Goal: Task Accomplishment & Management: Use online tool/utility

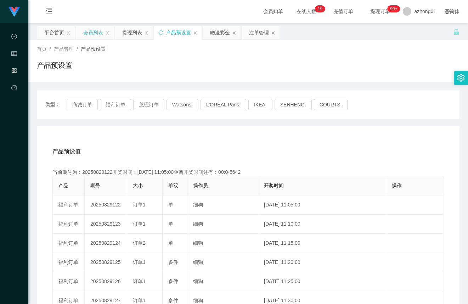
click at [96, 33] on div "会员列表" at bounding box center [93, 32] width 20 height 13
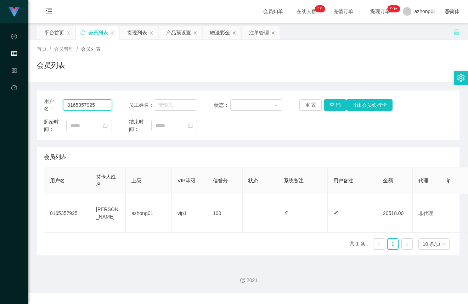
click at [95, 108] on input "0165357925" at bounding box center [87, 104] width 49 height 11
paste input "calvinc553"
type input "calvinc5535"
click at [329, 107] on button "查 询" at bounding box center [335, 104] width 23 height 11
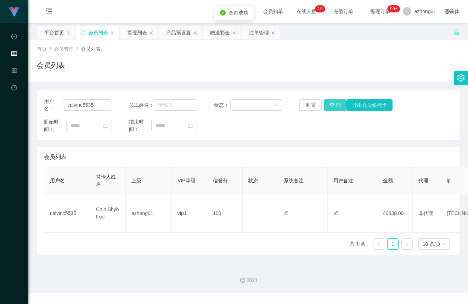
click at [329, 107] on button "查 询" at bounding box center [335, 104] width 23 height 11
click at [174, 35] on div "产品预设置" at bounding box center [178, 32] width 25 height 13
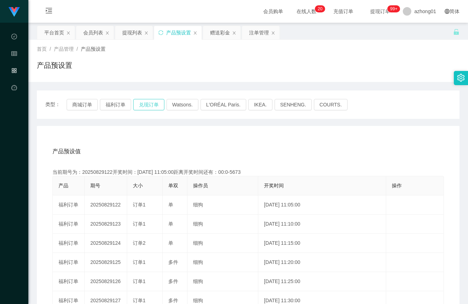
click at [146, 109] on button "兑现订单" at bounding box center [148, 104] width 31 height 11
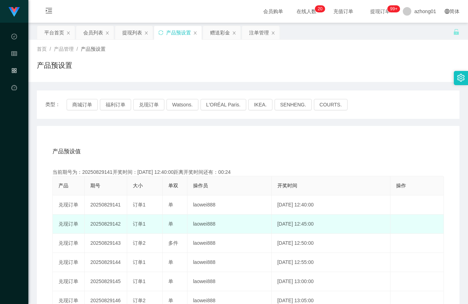
drag, startPoint x: 144, startPoint y: 220, endPoint x: 175, endPoint y: 222, distance: 31.9
click at [175, 222] on tr "兑现订单 20250829142 订单1 单 laowei888 [DATE] 12:45:00 编 辑 限制投注" at bounding box center [248, 223] width 391 height 19
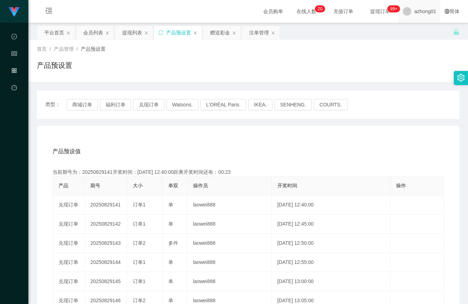
copy tr "订单1 单"
click at [88, 38] on div "会员列表" at bounding box center [93, 32] width 20 height 13
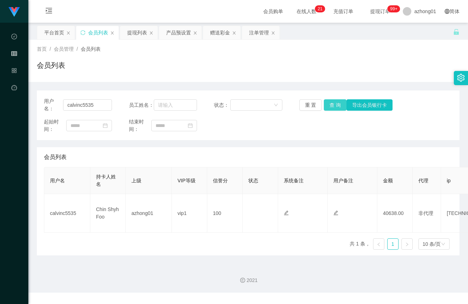
click at [324, 102] on button "查 询" at bounding box center [335, 104] width 23 height 11
click at [171, 101] on input "text" at bounding box center [175, 104] width 43 height 11
type input "80638"
